Goal: Information Seeking & Learning: Learn about a topic

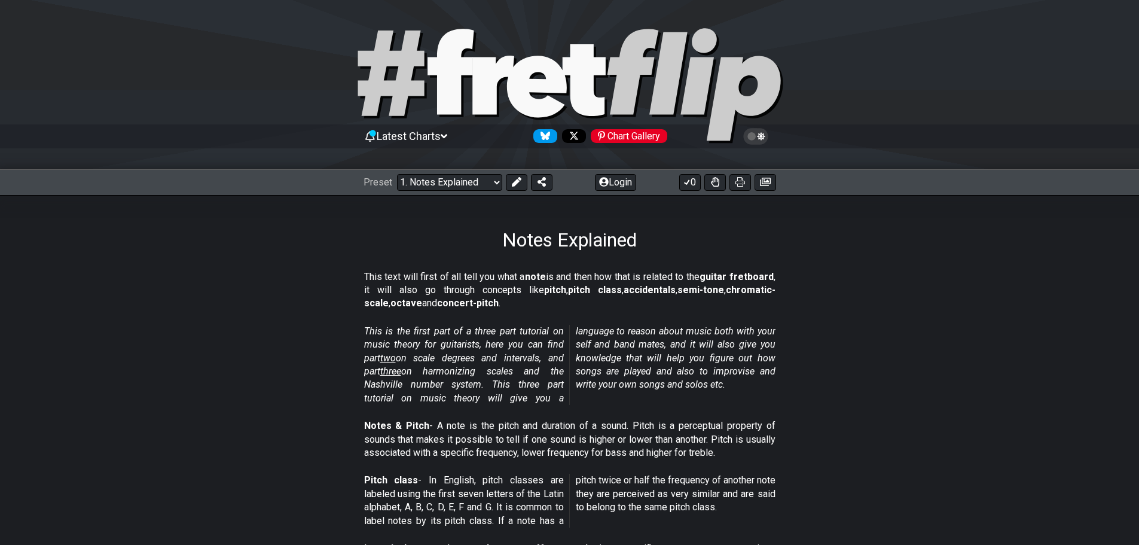
click at [447, 135] on icon at bounding box center [444, 136] width 7 height 4
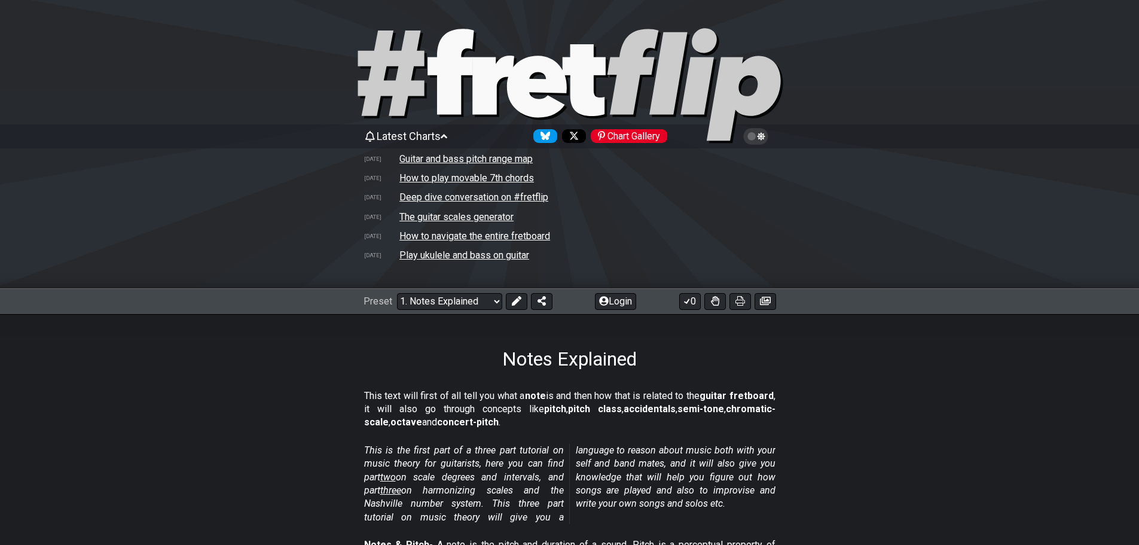
click at [625, 62] on icon at bounding box center [647, 71] width 80 height 85
select select "/welcome"
select select "C"
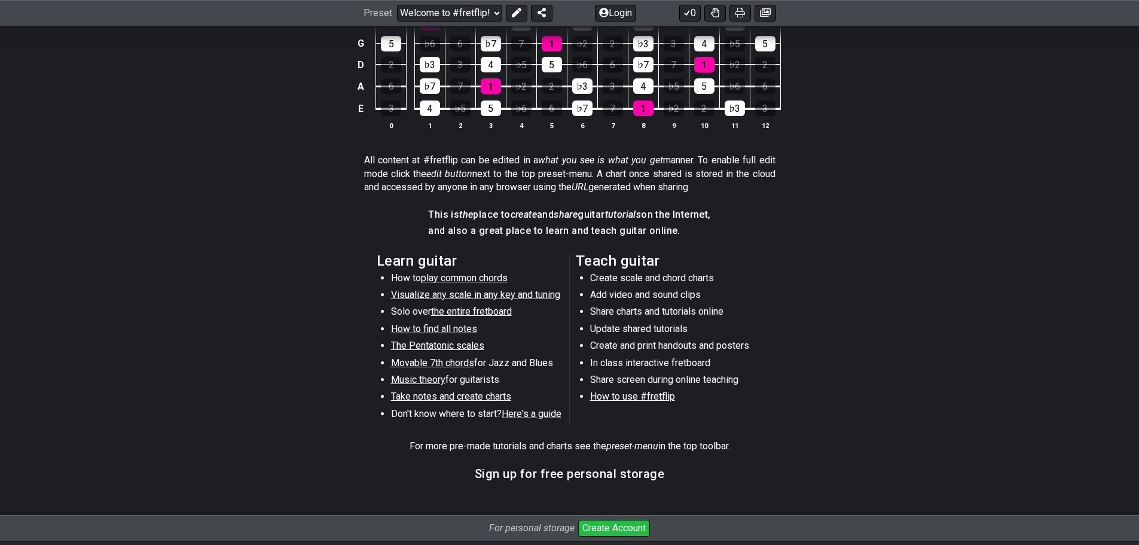
scroll to position [709, 0]
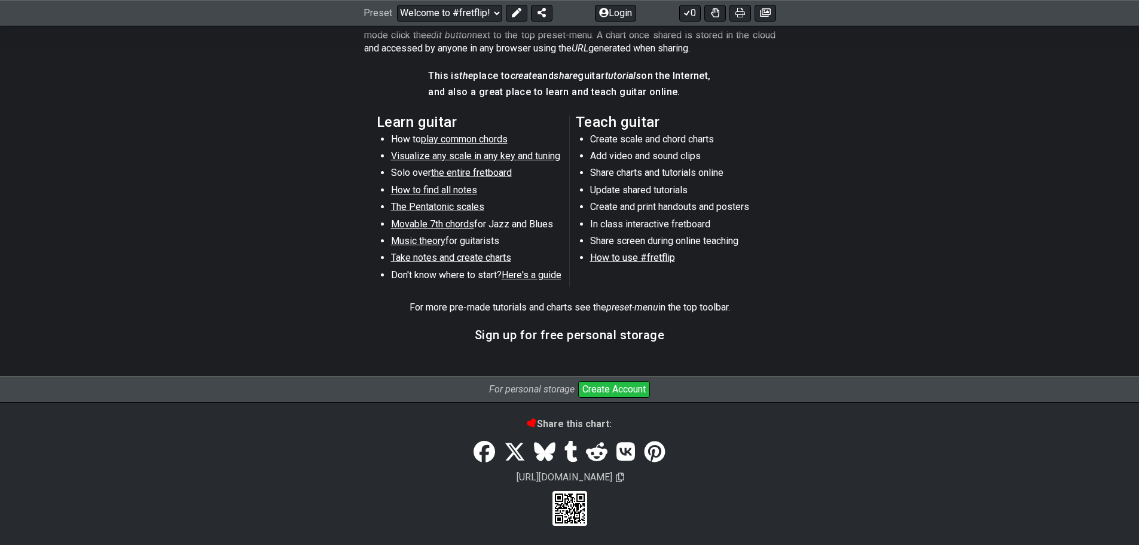
click at [625, 387] on button "Create Account" at bounding box center [614, 389] width 72 height 17
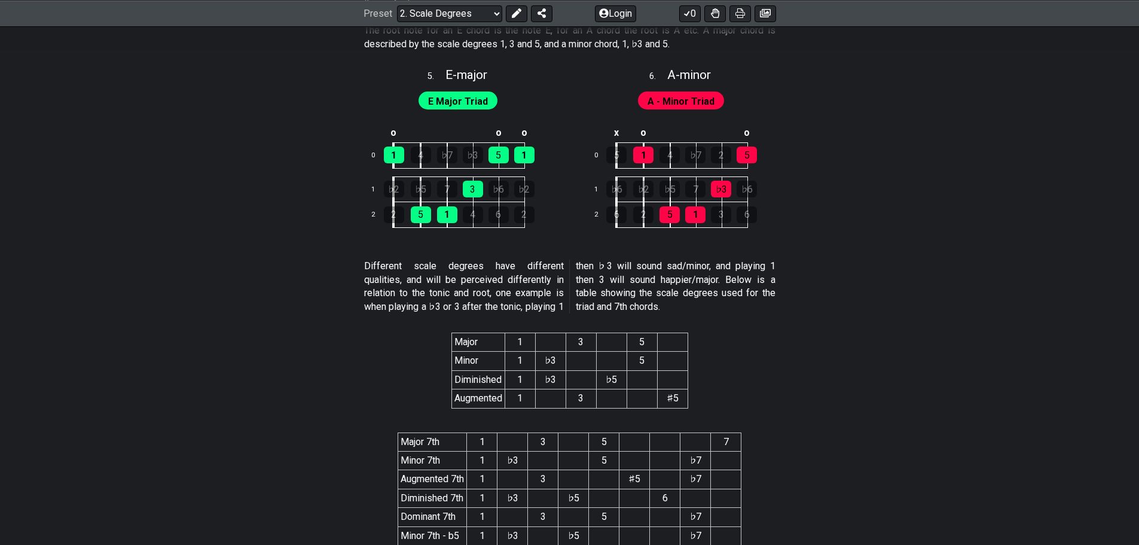
scroll to position [1973, 0]
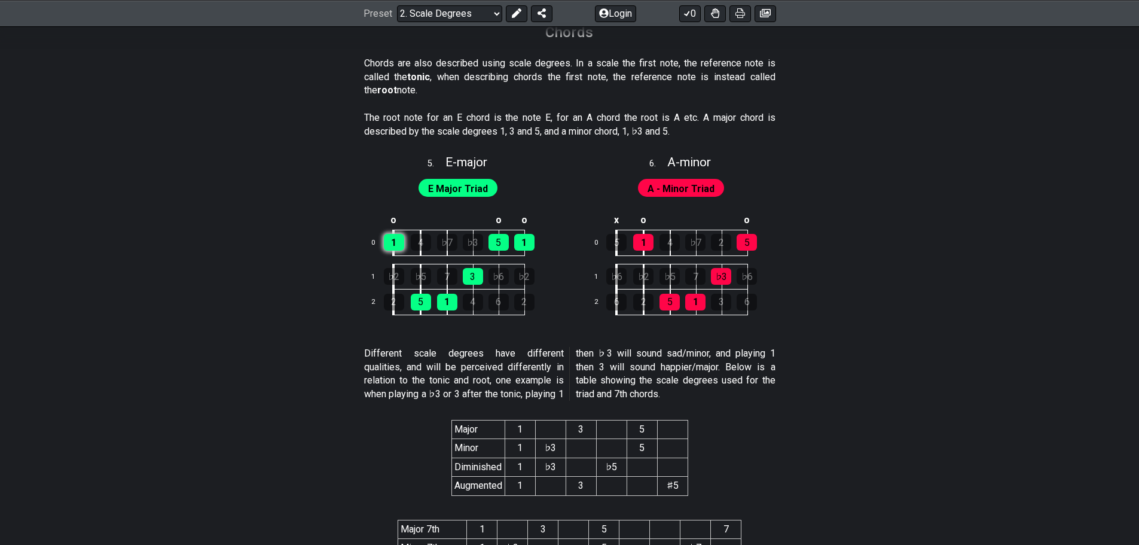
click at [394, 243] on div "1" at bounding box center [394, 242] width 20 height 17
click at [396, 243] on div "1" at bounding box center [394, 242] width 20 height 17
click at [499, 235] on div "5" at bounding box center [498, 242] width 20 height 17
click at [500, 242] on div "5" at bounding box center [498, 242] width 20 height 17
click at [469, 274] on div "3" at bounding box center [473, 276] width 20 height 17
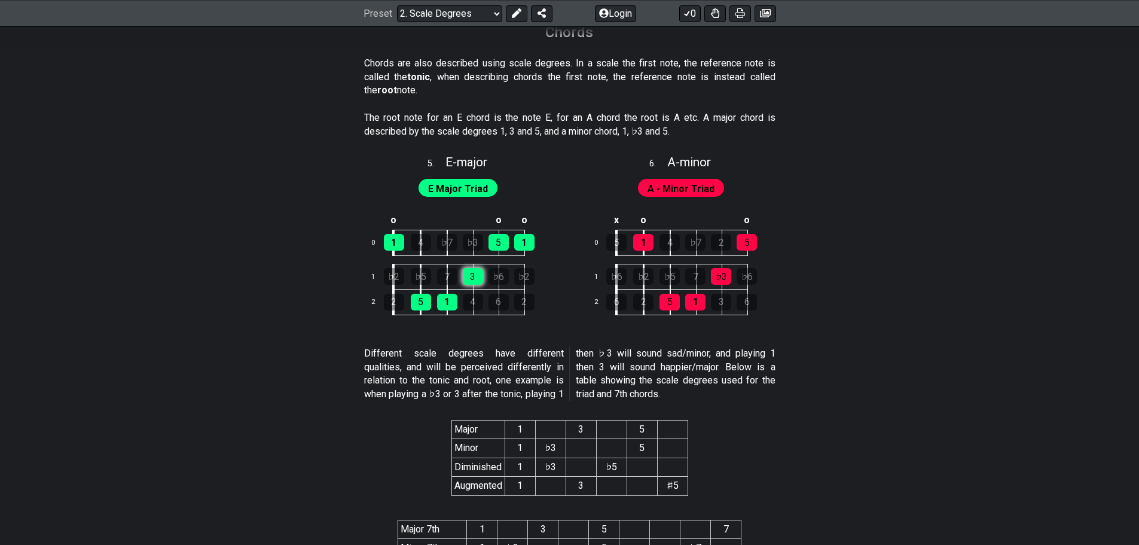
click at [470, 276] on div "3" at bounding box center [473, 276] width 20 height 17
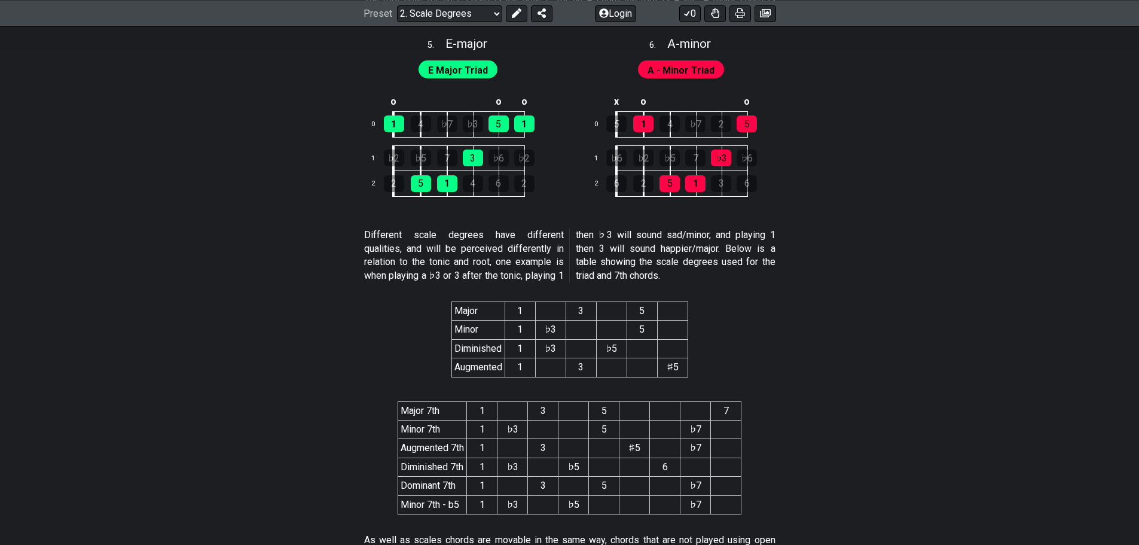
scroll to position [2092, 0]
click at [551, 323] on td "♭3" at bounding box center [550, 328] width 30 height 19
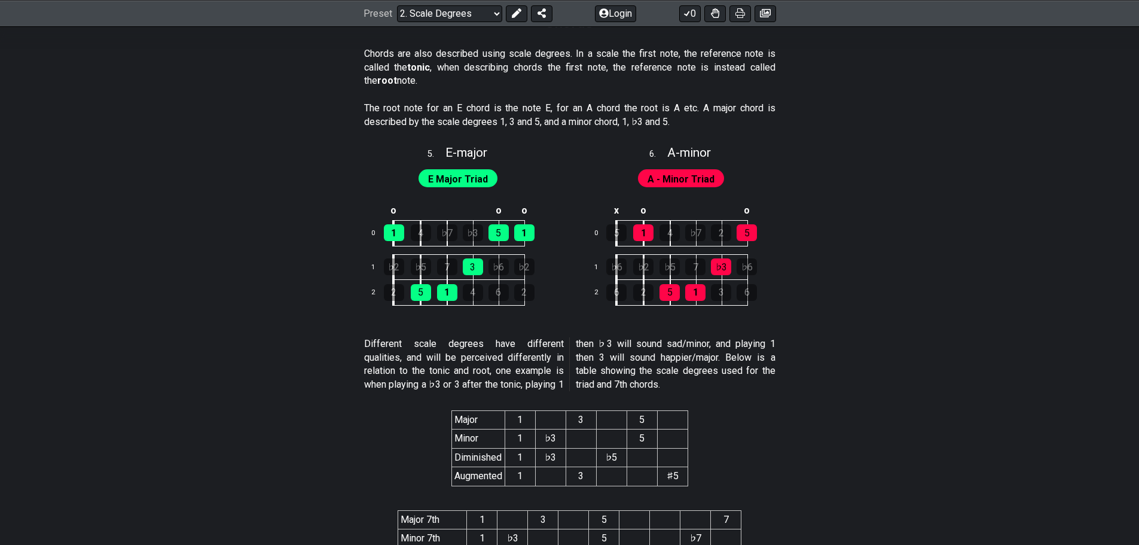
scroll to position [1917, 0]
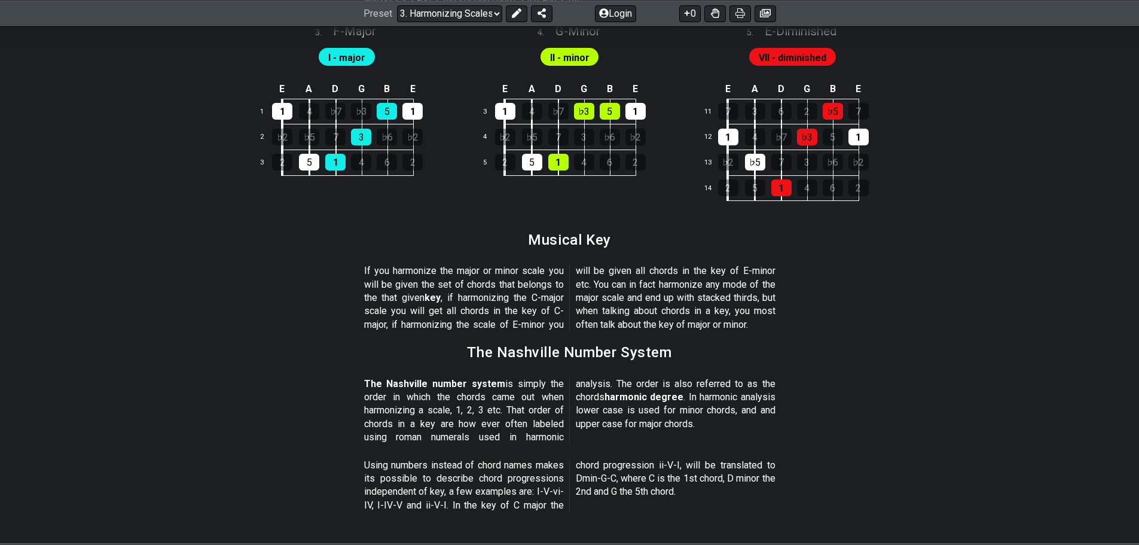
scroll to position [1076, 0]
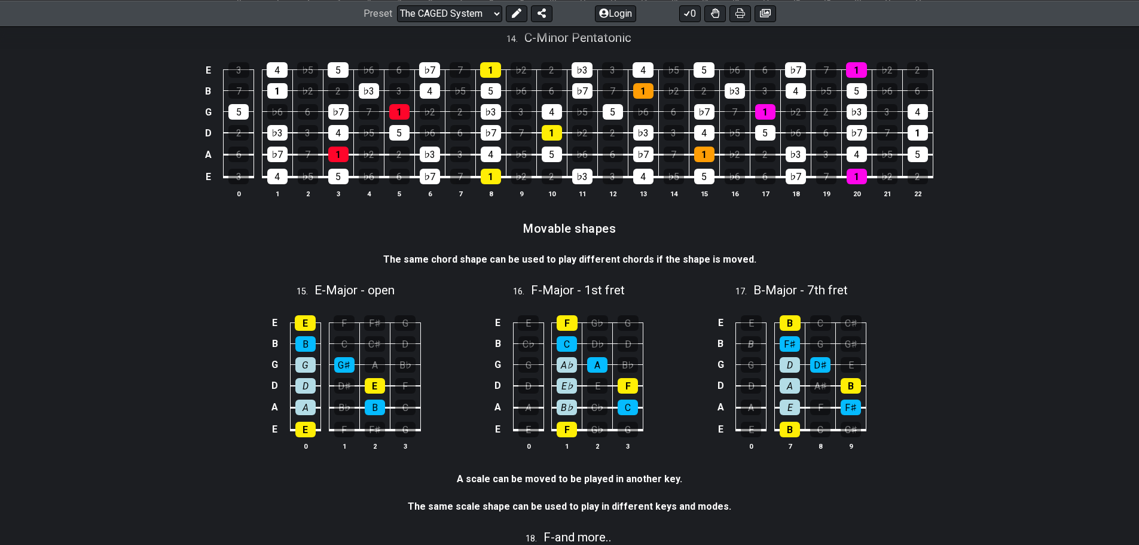
scroll to position [2768, 0]
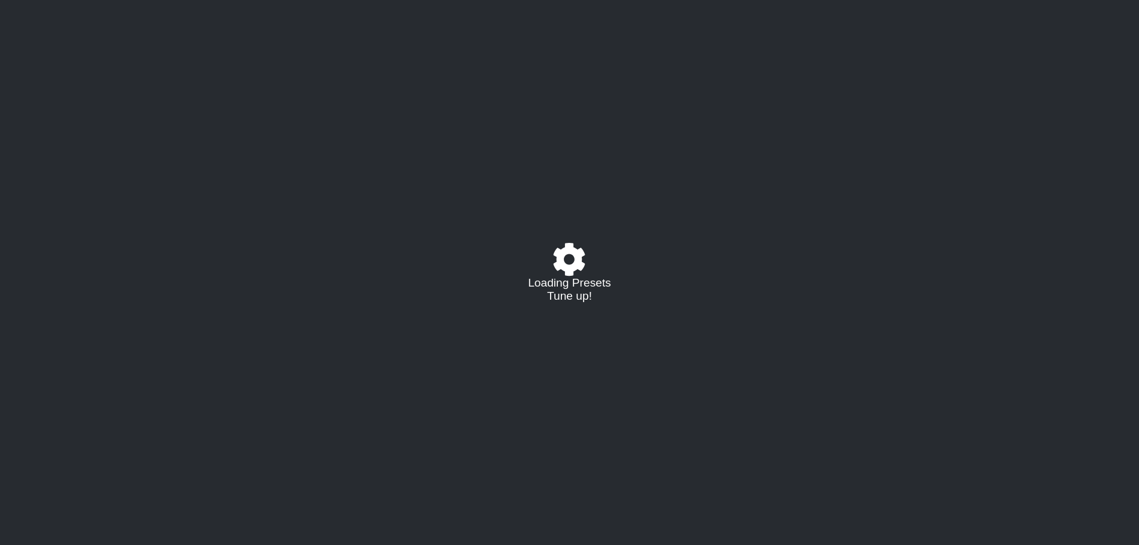
select select "C"
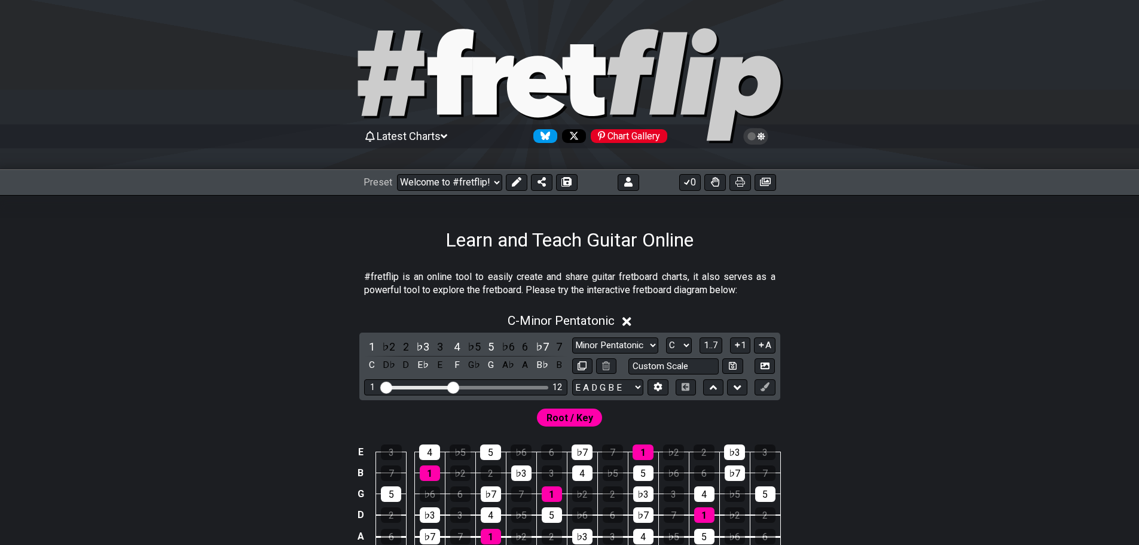
click at [762, 136] on icon at bounding box center [761, 136] width 8 height 8
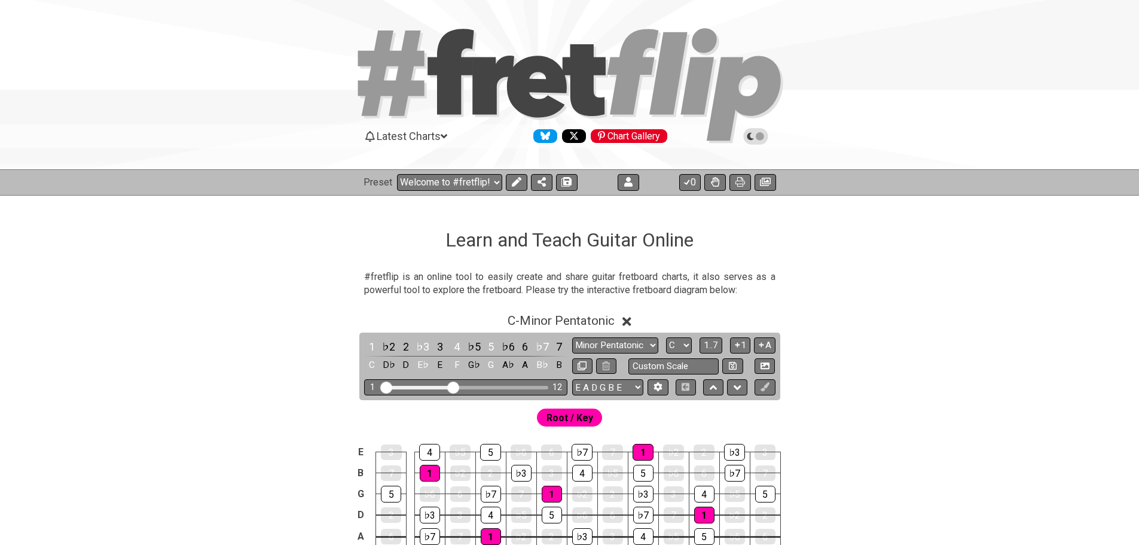
click at [762, 137] on icon at bounding box center [760, 136] width 8 height 8
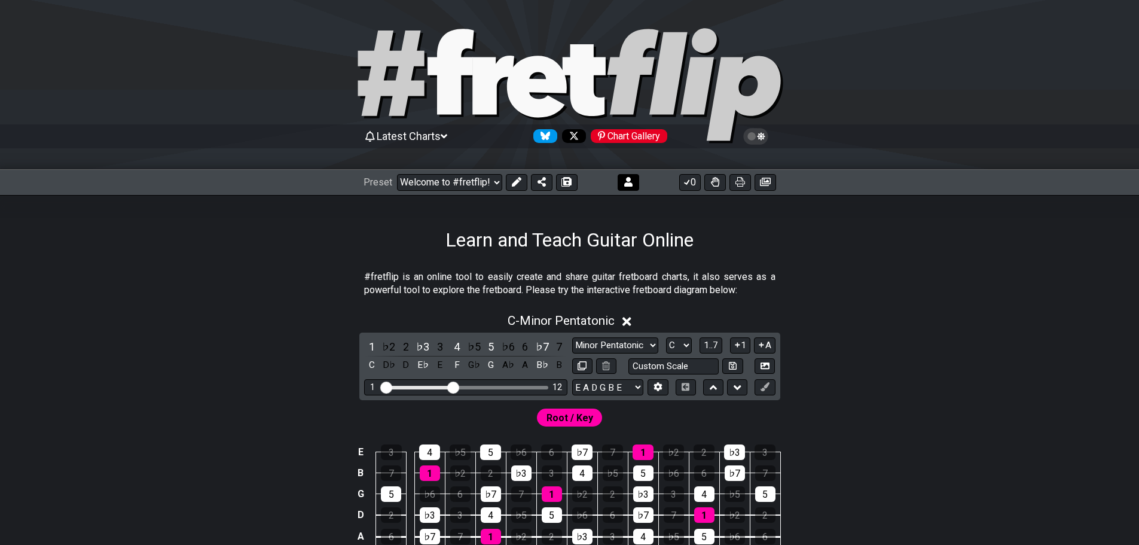
click at [631, 179] on icon at bounding box center [628, 182] width 8 height 10
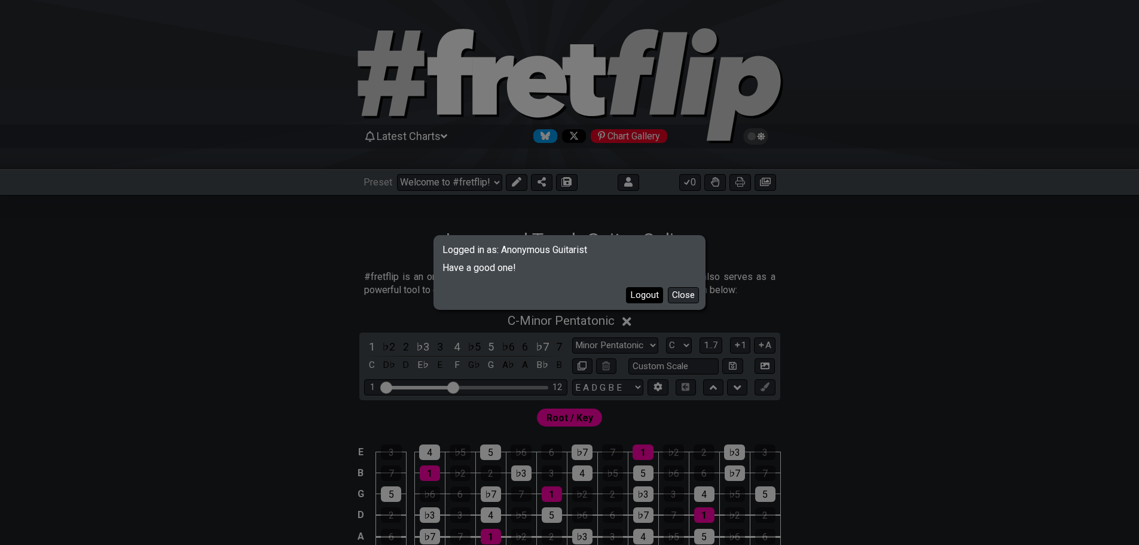
click at [650, 293] on button "Logout" at bounding box center [644, 295] width 37 height 16
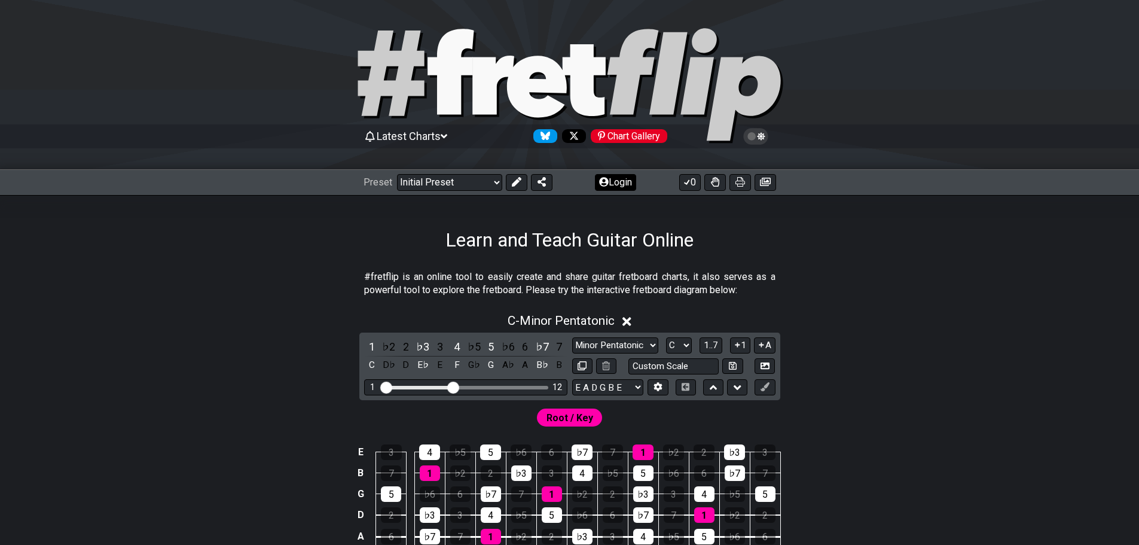
click at [629, 181] on button "Login" at bounding box center [615, 182] width 41 height 17
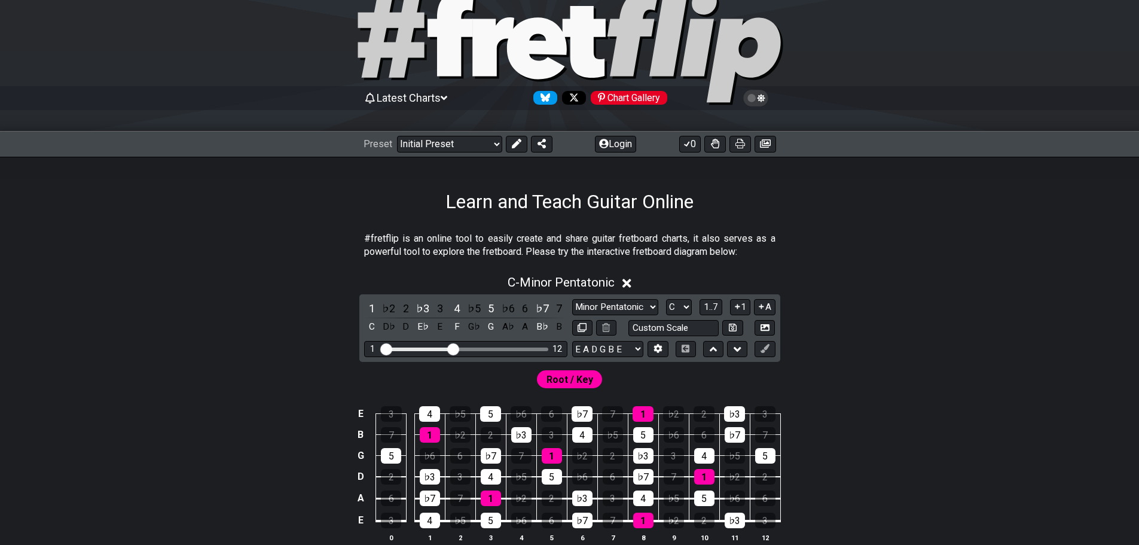
scroll to position [60, 0]
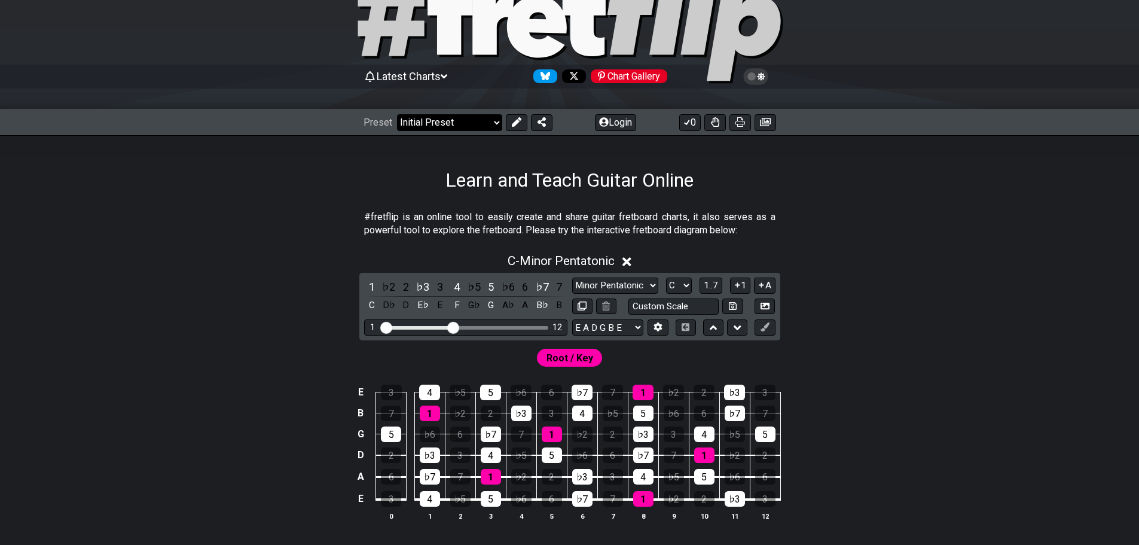
click at [499, 120] on select "Welcome to #fretflip! Initial Preset Custom Preset Minor Pentatonic Major Penta…" at bounding box center [449, 122] width 105 height 17
click at [397, 114] on select "Welcome to #fretflip! Initial Preset Custom Preset Minor Pentatonic Major Penta…" at bounding box center [449, 122] width 105 height 17
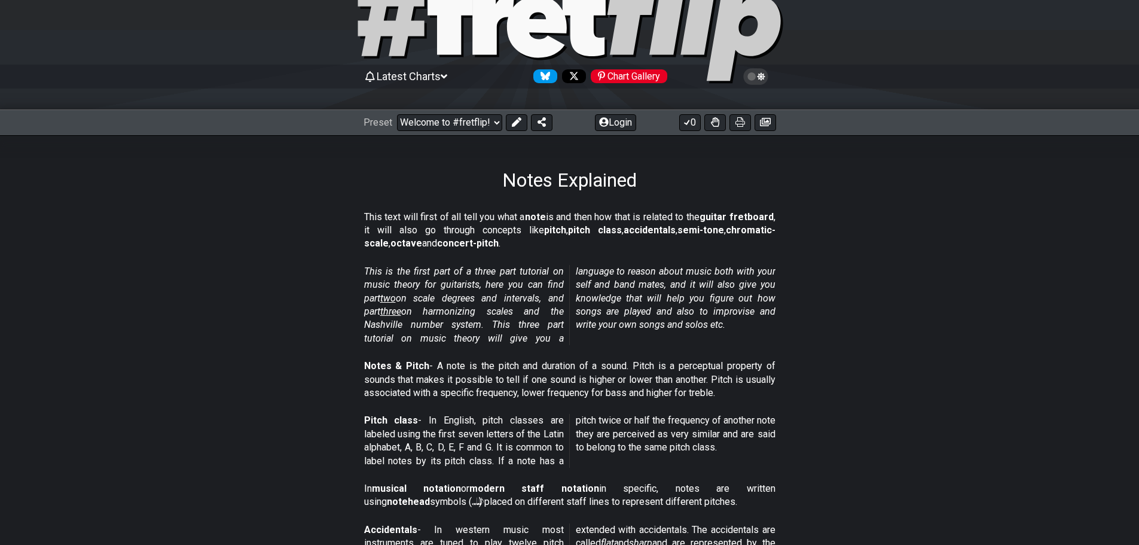
select select "/musical-notes-explained"
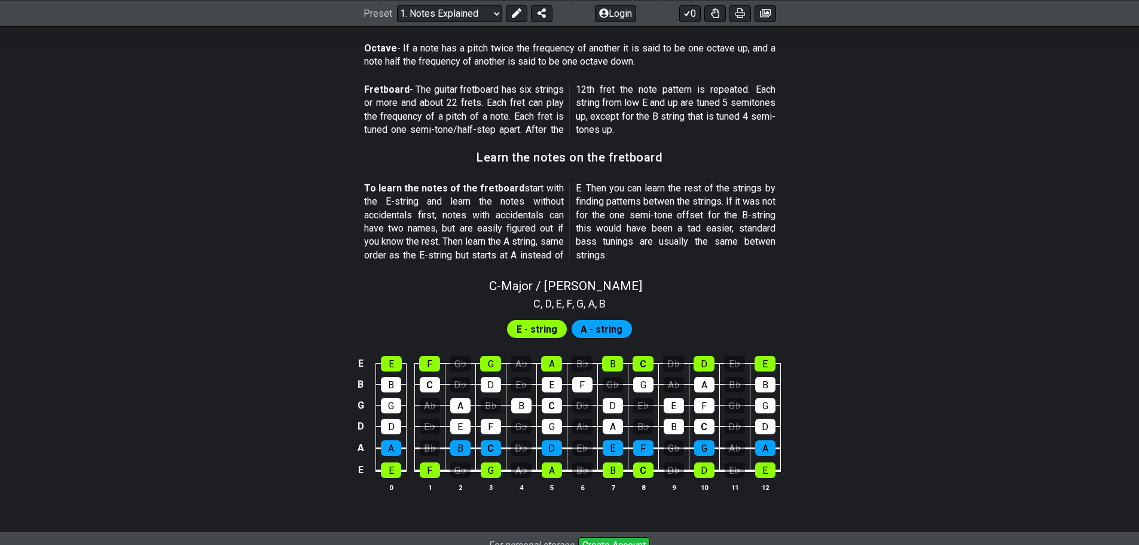
scroll to position [1016, 0]
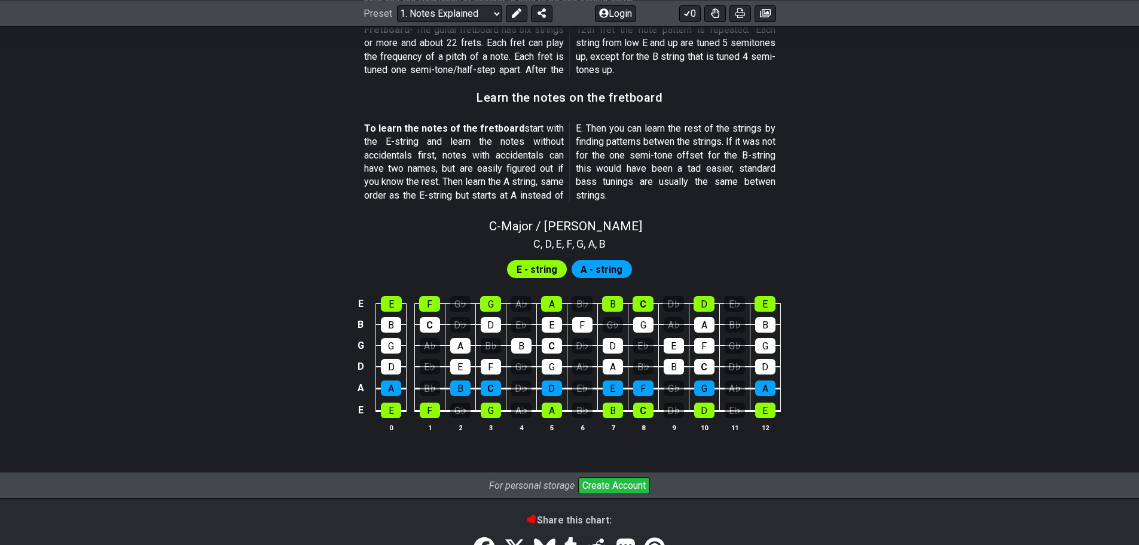
click at [533, 262] on span "E - string" at bounding box center [537, 269] width 41 height 17
click at [532, 271] on span "E - string" at bounding box center [537, 269] width 41 height 17
click at [390, 308] on div "E" at bounding box center [391, 304] width 21 height 16
click at [387, 304] on div "E" at bounding box center [391, 304] width 21 height 16
click at [433, 302] on div "F" at bounding box center [429, 304] width 21 height 16
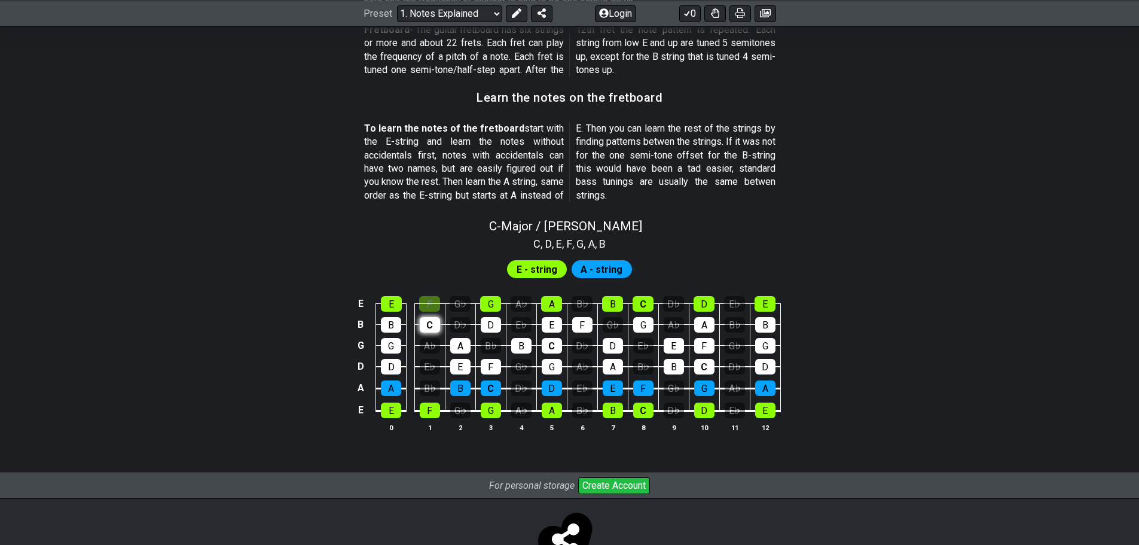
click at [435, 317] on div "C" at bounding box center [430, 325] width 20 height 16
click at [433, 304] on div "F" at bounding box center [429, 304] width 21 height 16
click at [428, 323] on div "C" at bounding box center [430, 325] width 20 height 16
click at [428, 342] on div "A♭" at bounding box center [430, 346] width 20 height 16
click at [432, 359] on div "E♭" at bounding box center [430, 367] width 20 height 16
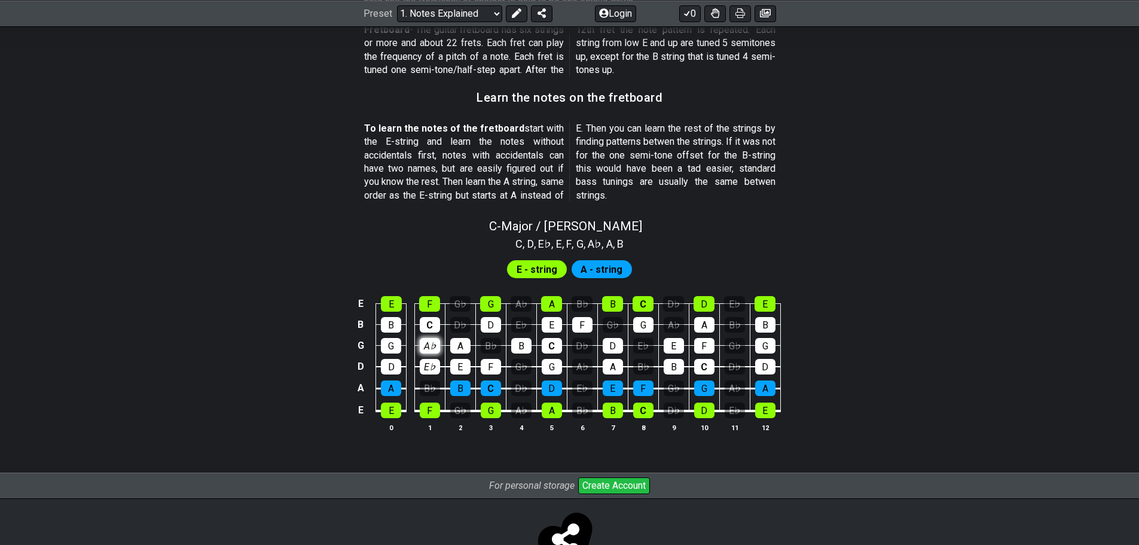
click at [430, 346] on div "A♭" at bounding box center [430, 346] width 20 height 16
click at [430, 368] on div "E♭" at bounding box center [430, 367] width 20 height 16
click at [391, 367] on div "D" at bounding box center [391, 367] width 20 height 16
click at [389, 387] on div "A" at bounding box center [391, 388] width 20 height 16
click at [391, 367] on div "D" at bounding box center [391, 367] width 20 height 16
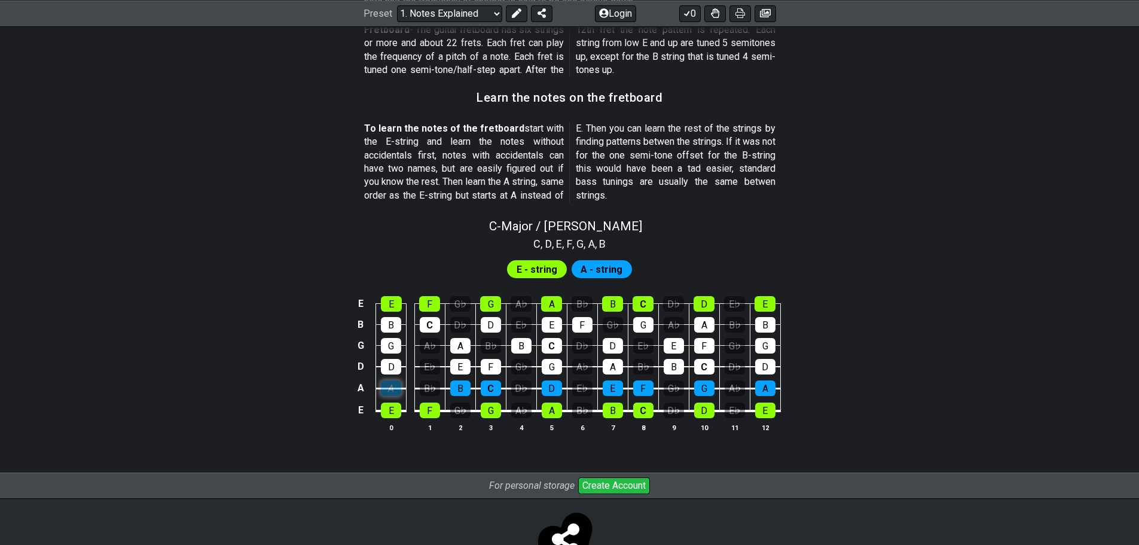
click at [392, 387] on div "A" at bounding box center [391, 388] width 20 height 16
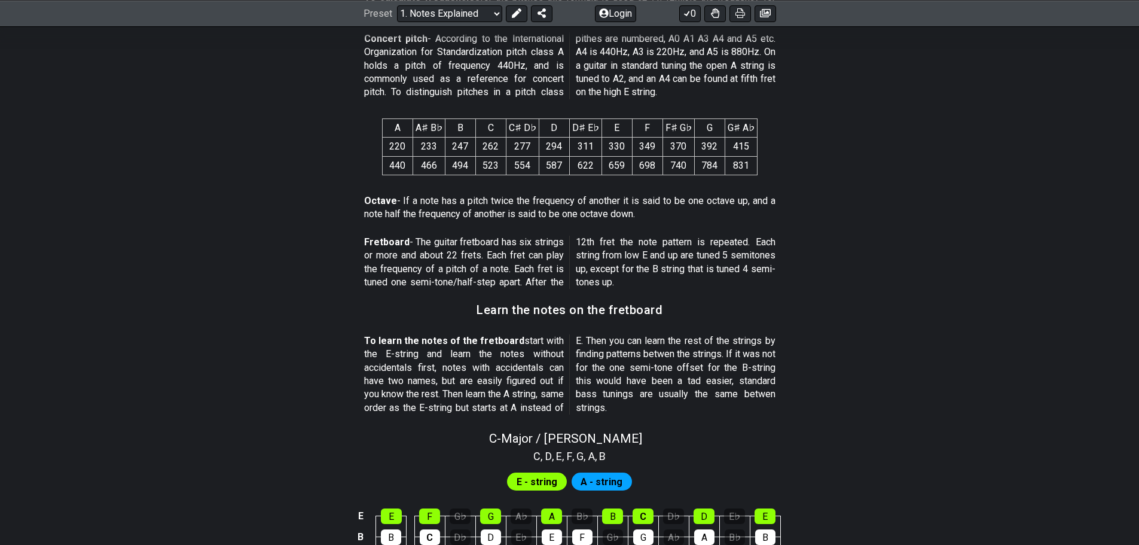
scroll to position [538, 0]
